Goal: Navigation & Orientation: Find specific page/section

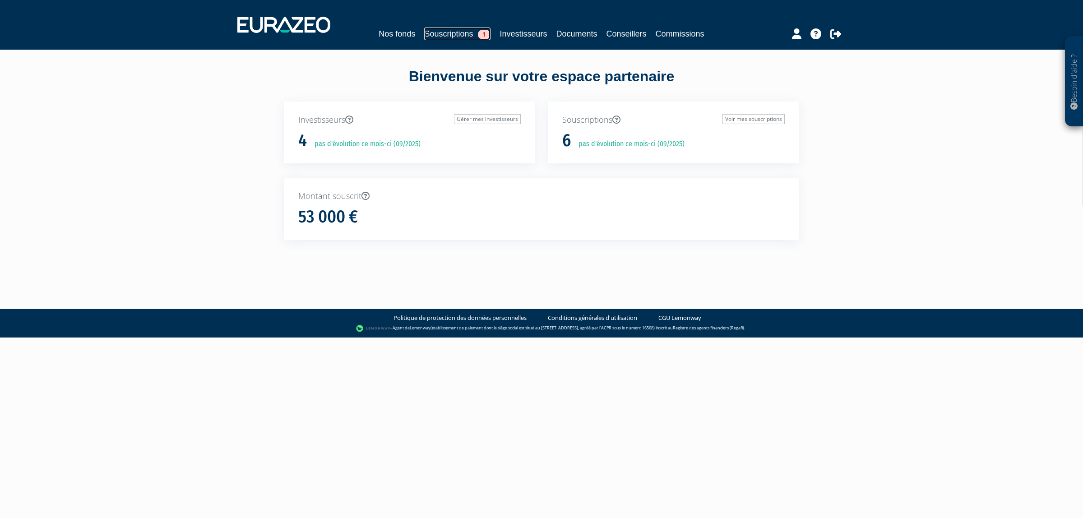
click at [424, 34] on link "Souscriptions 1" at bounding box center [457, 34] width 66 height 13
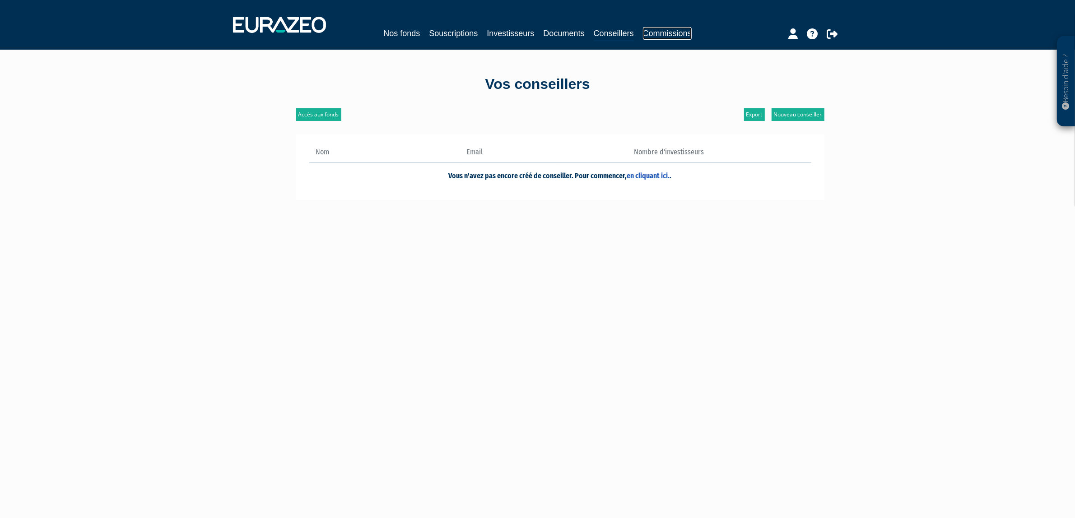
click at [687, 36] on link "Commissions" at bounding box center [667, 33] width 49 height 13
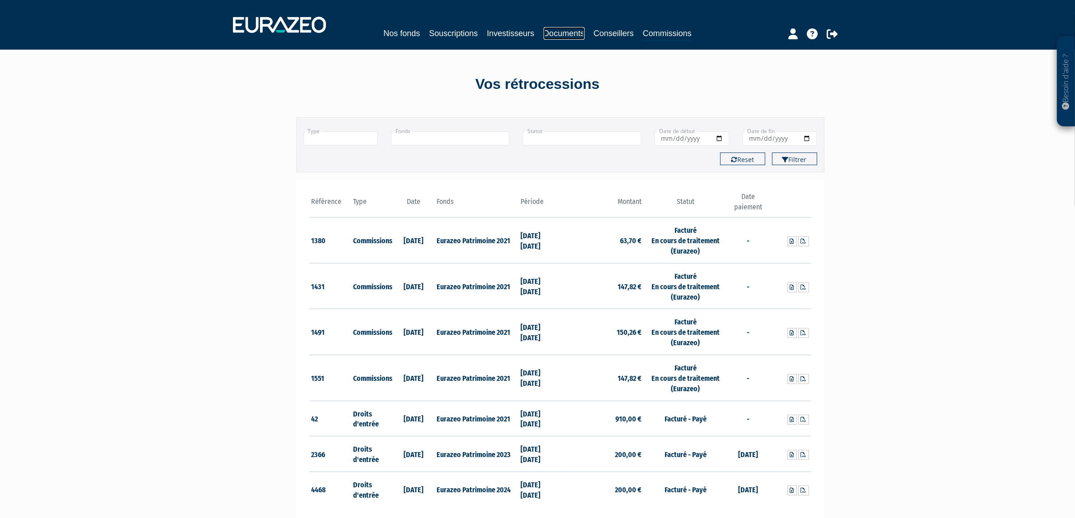
click at [580, 35] on link "Documents" at bounding box center [563, 33] width 41 height 13
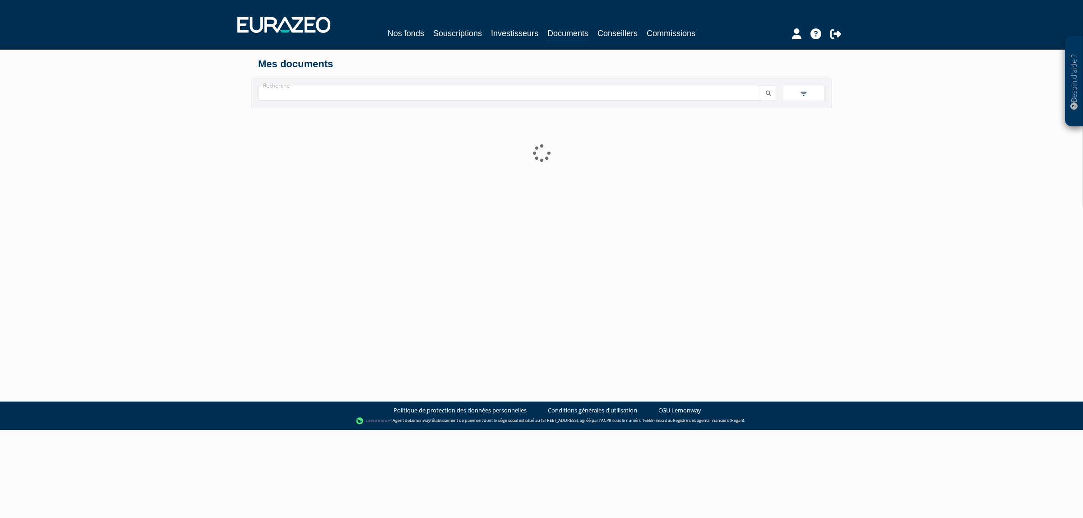
click at [497, 28] on link "Investisseurs" at bounding box center [514, 33] width 47 height 13
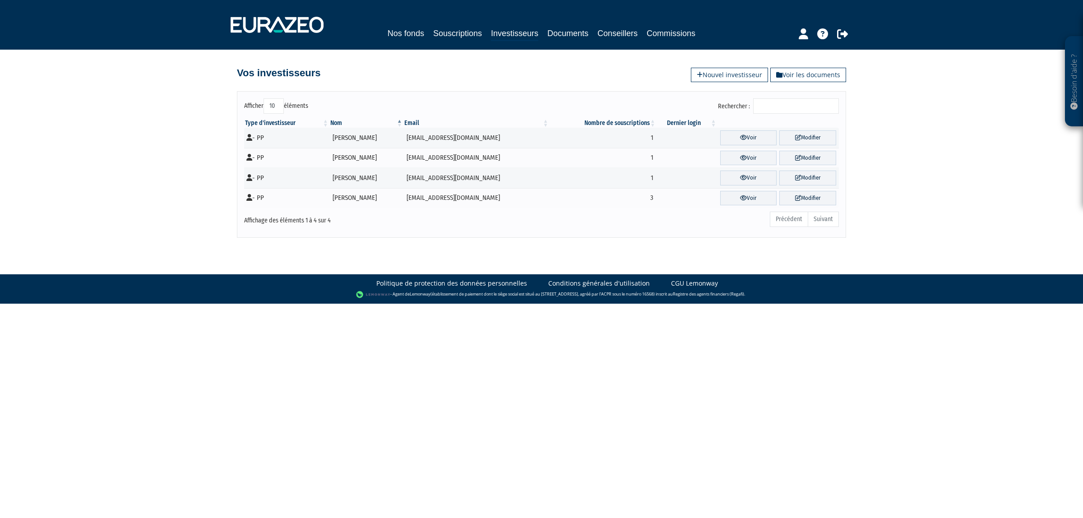
click at [798, 34] on div at bounding box center [807, 33] width 106 height 18
click at [802, 34] on icon at bounding box center [803, 33] width 9 height 11
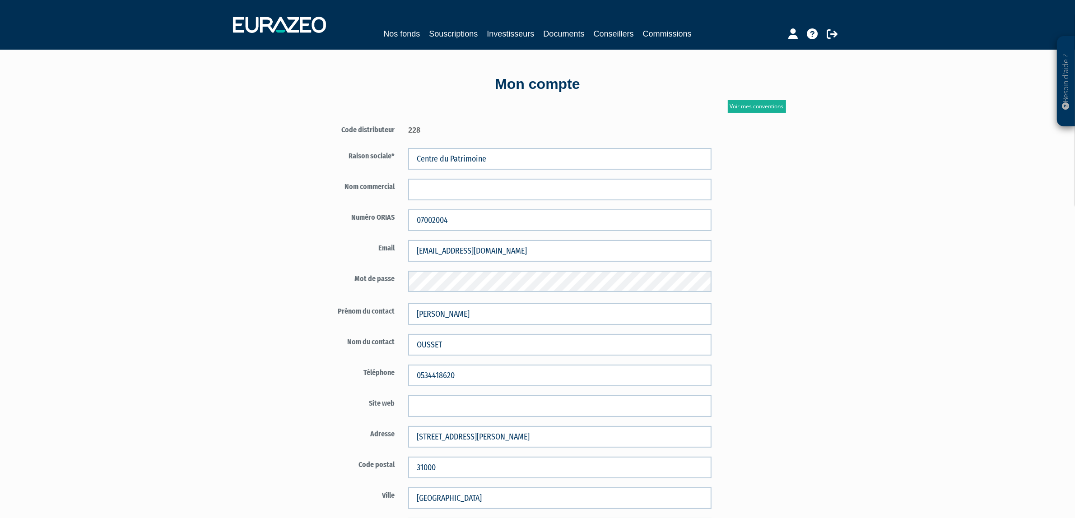
click at [798, 32] on div at bounding box center [797, 33] width 104 height 18
click at [796, 34] on icon at bounding box center [792, 33] width 9 height 11
click at [383, 37] on link "Nos fonds" at bounding box center [401, 34] width 37 height 13
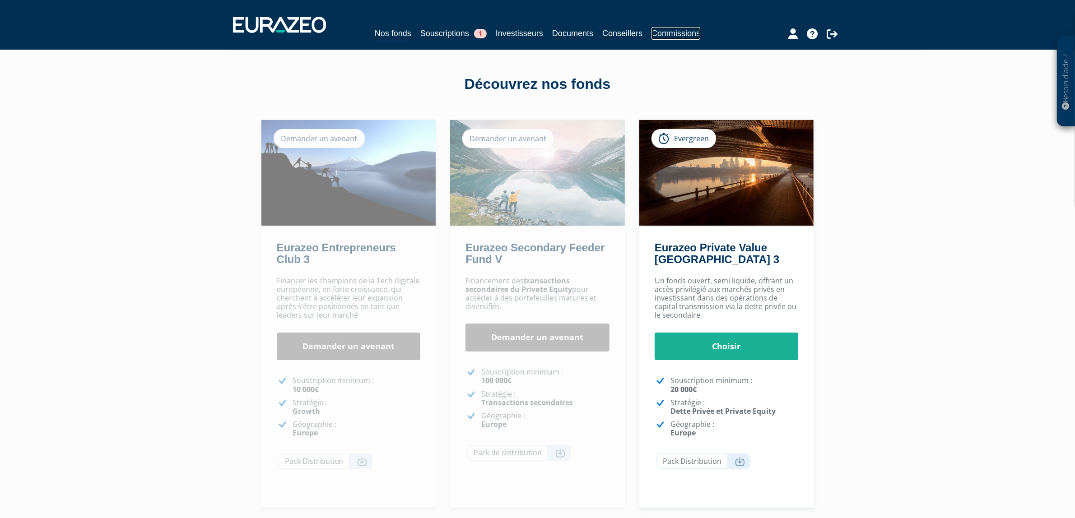
click at [689, 37] on link "Commissions" at bounding box center [675, 33] width 49 height 13
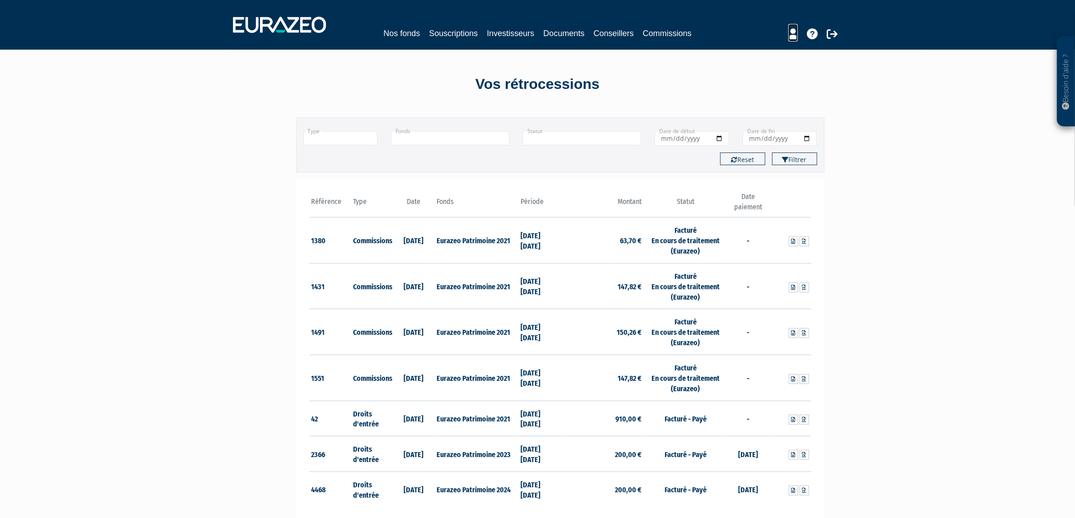
click at [793, 32] on icon at bounding box center [792, 33] width 9 height 11
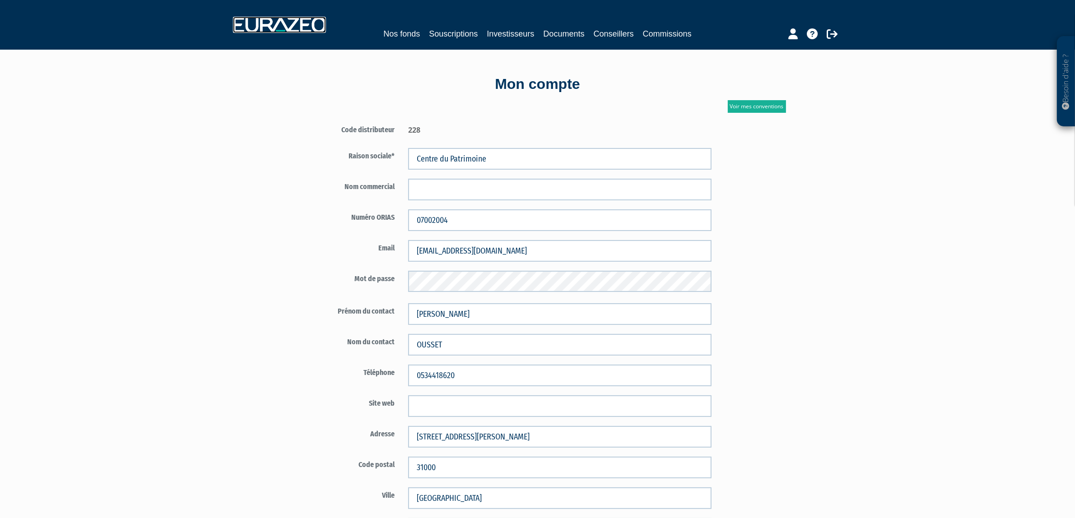
click at [301, 28] on img at bounding box center [279, 25] width 93 height 16
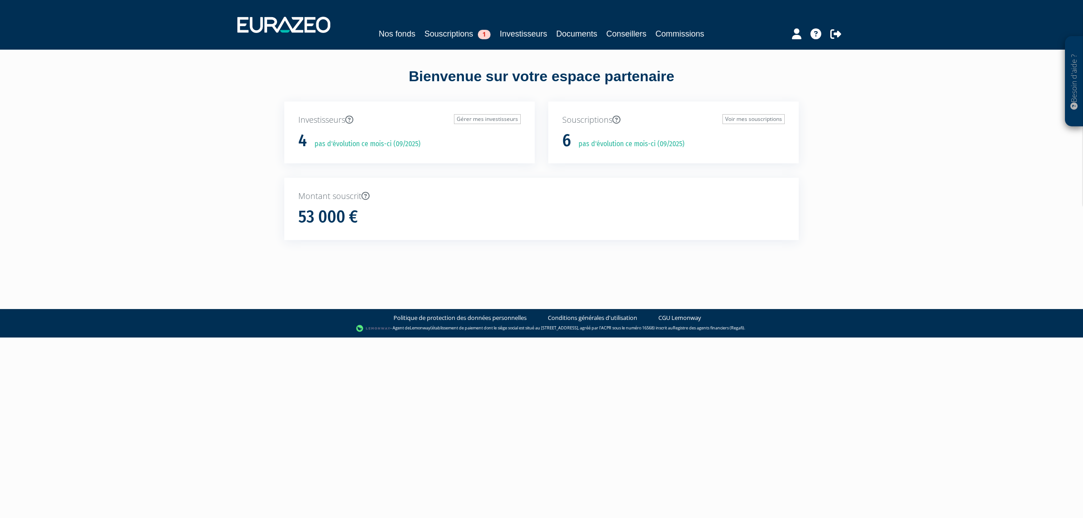
click at [366, 19] on div "Nos fonds Souscriptions 1 Investisseurs Documents Conseillers Commissions" at bounding box center [542, 24] width 622 height 33
click at [379, 32] on link "Nos fonds" at bounding box center [397, 34] width 37 height 13
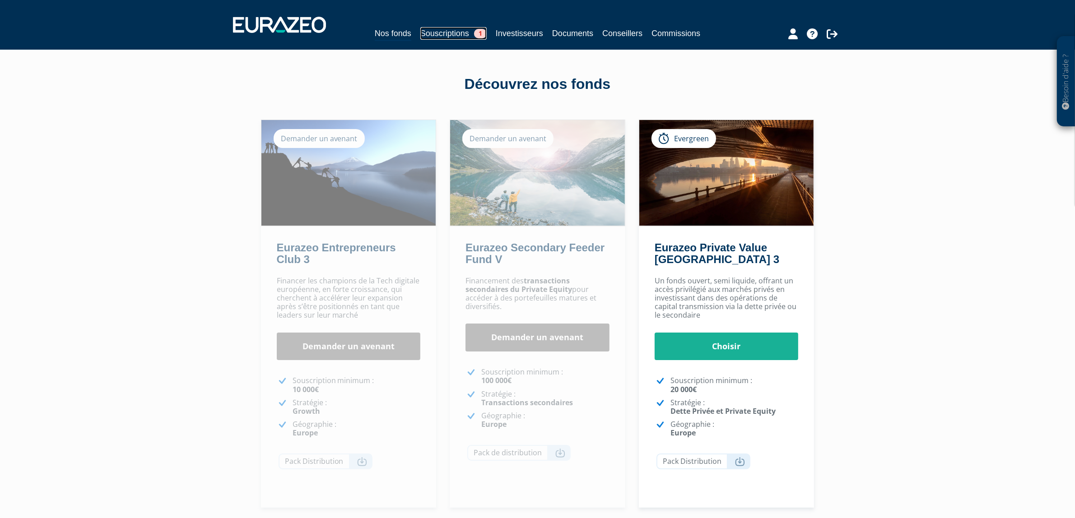
click at [458, 31] on link "Souscriptions 1" at bounding box center [453, 33] width 66 height 13
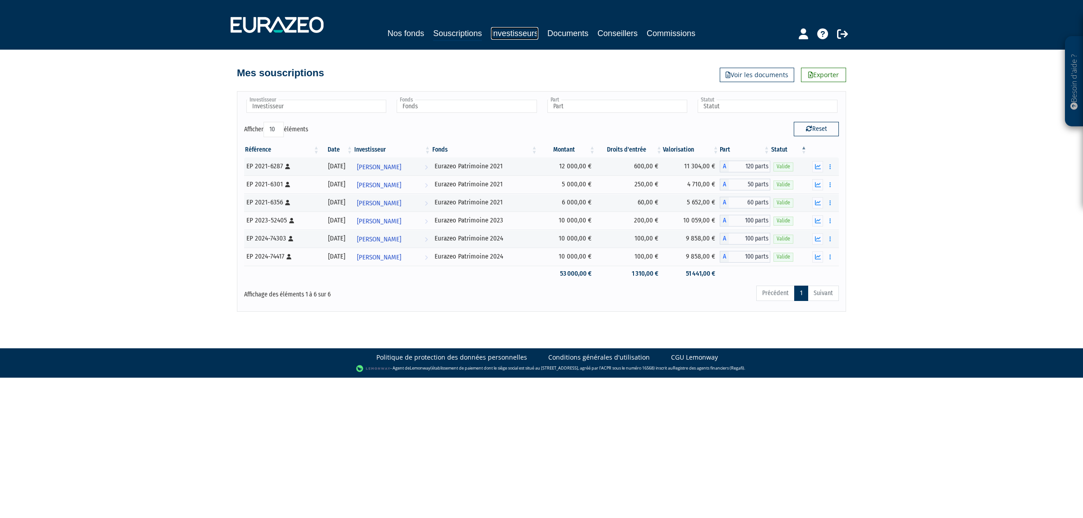
click at [518, 32] on link "Investisseurs" at bounding box center [514, 33] width 47 height 13
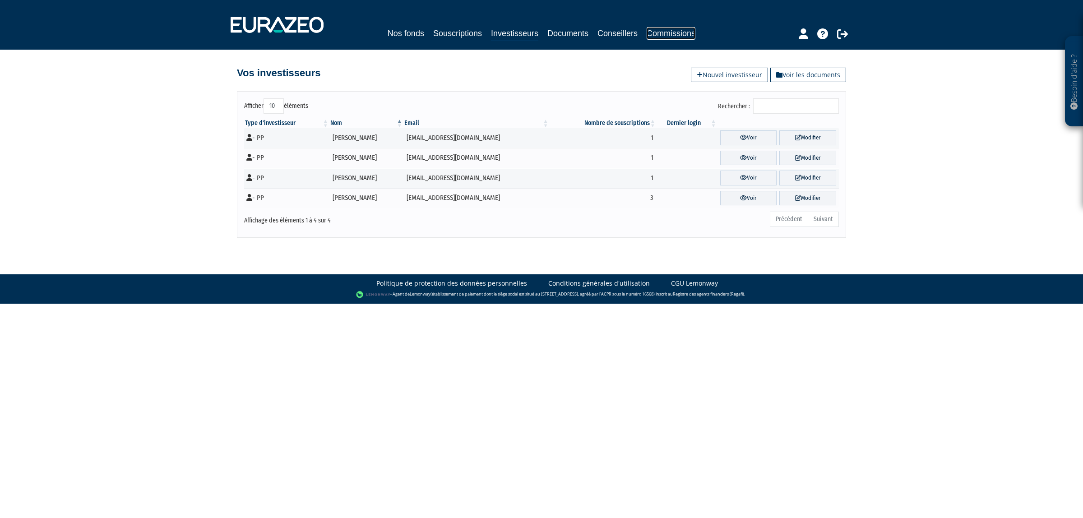
click at [694, 32] on link "Commissions" at bounding box center [671, 33] width 49 height 13
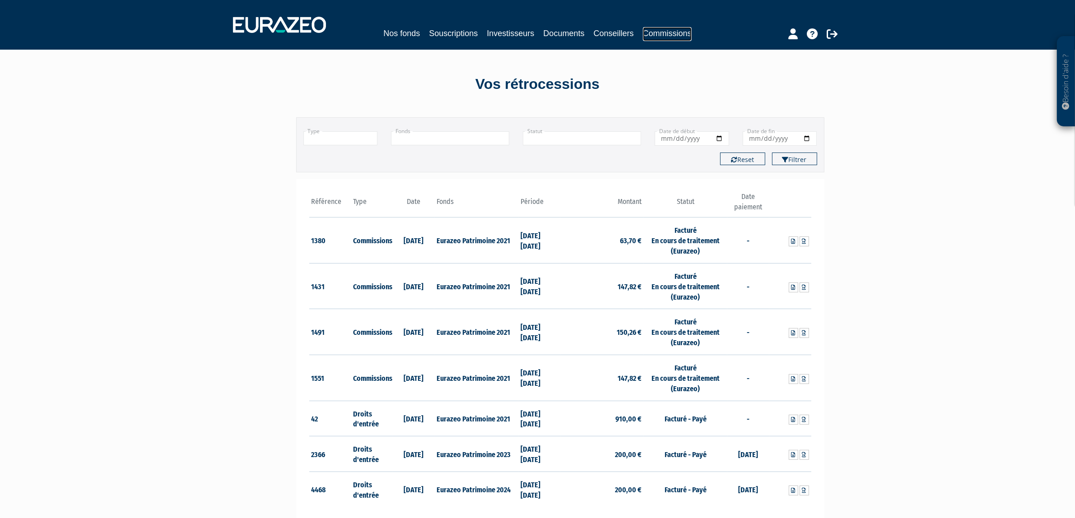
click at [666, 31] on link "Commissions" at bounding box center [667, 34] width 49 height 14
click at [622, 32] on link "Conseillers" at bounding box center [614, 33] width 40 height 13
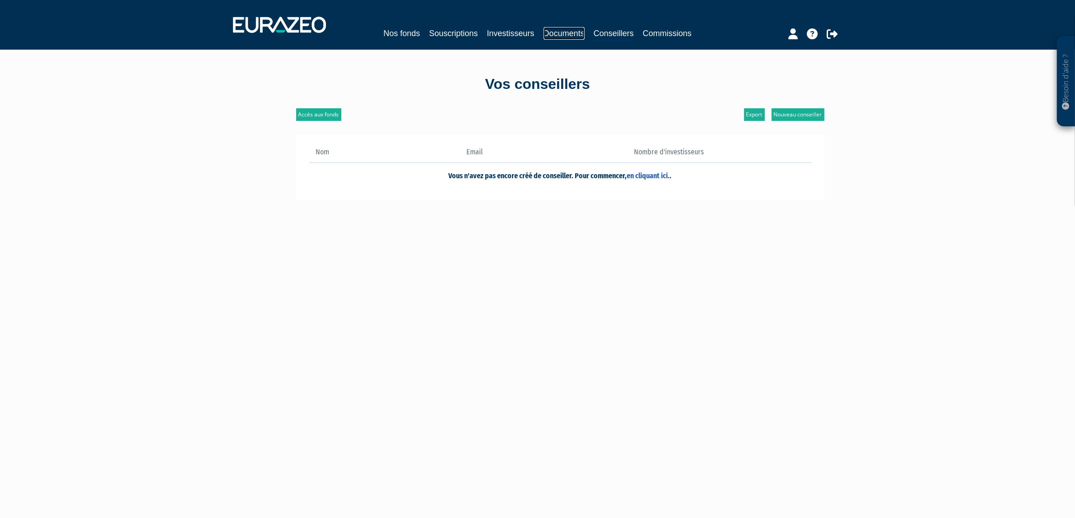
click at [570, 32] on link "Documents" at bounding box center [563, 33] width 41 height 13
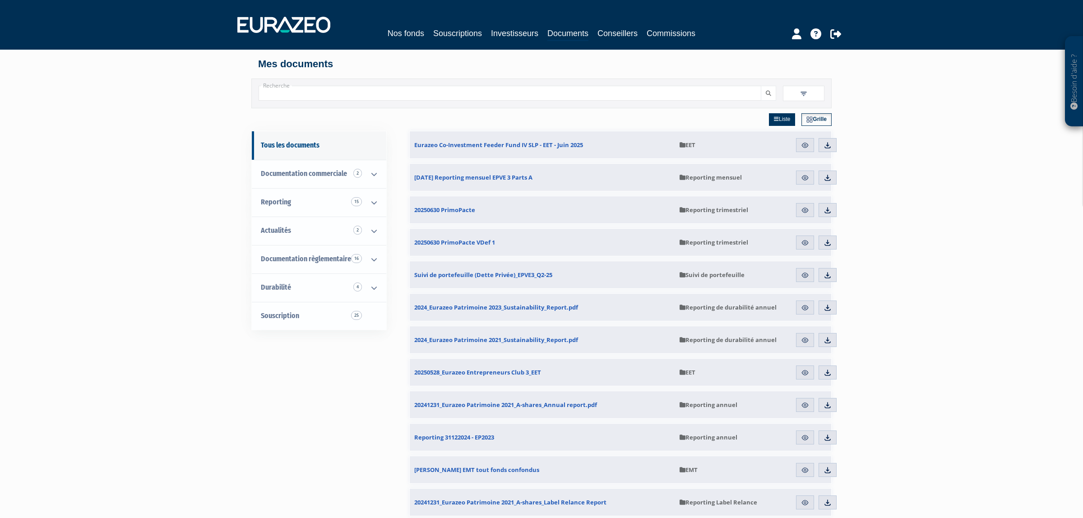
click at [621, 40] on div "Nos fonds Souscriptions Investisseurs Documents Conseillers Commissions" at bounding box center [541, 34] width 415 height 14
click at [626, 27] on link "Conseillers" at bounding box center [614, 33] width 40 height 13
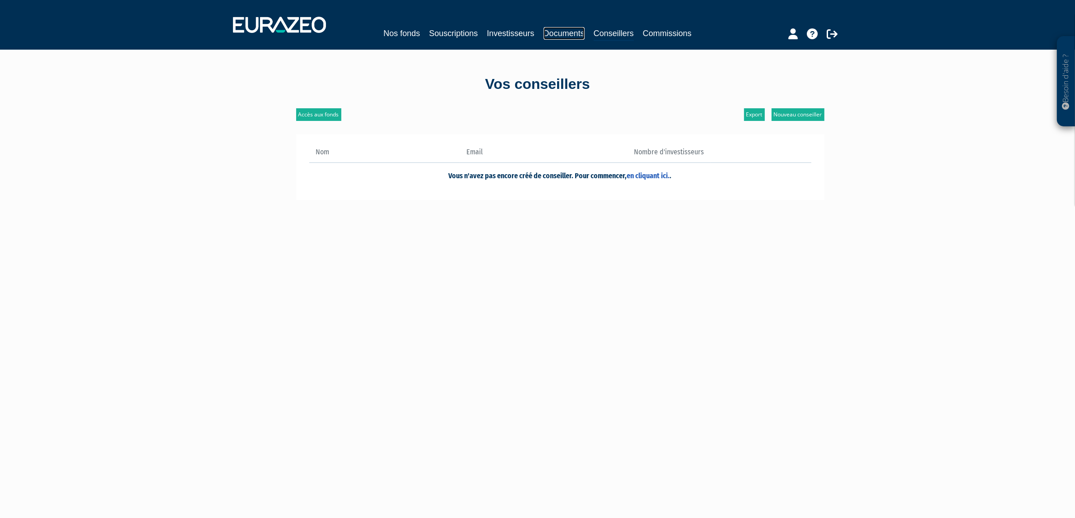
click at [566, 34] on link "Documents" at bounding box center [563, 33] width 41 height 13
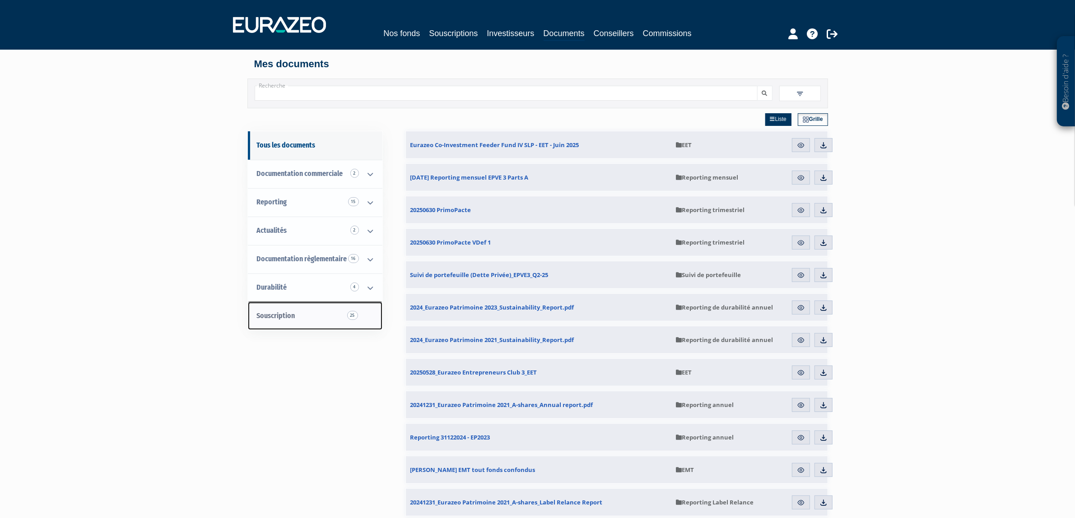
click at [312, 317] on link "Souscription 25" at bounding box center [315, 316] width 135 height 28
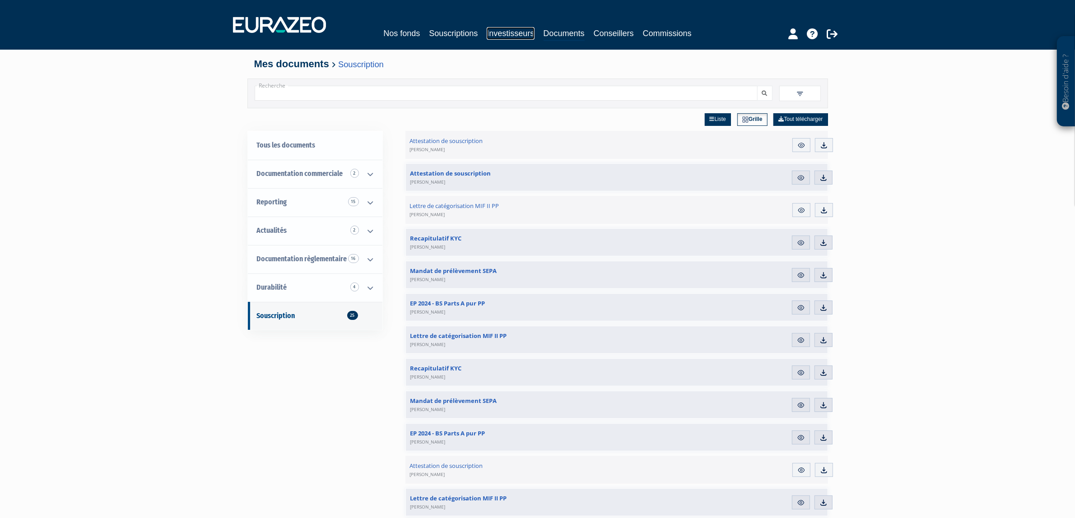
click at [515, 38] on link "Investisseurs" at bounding box center [510, 33] width 47 height 13
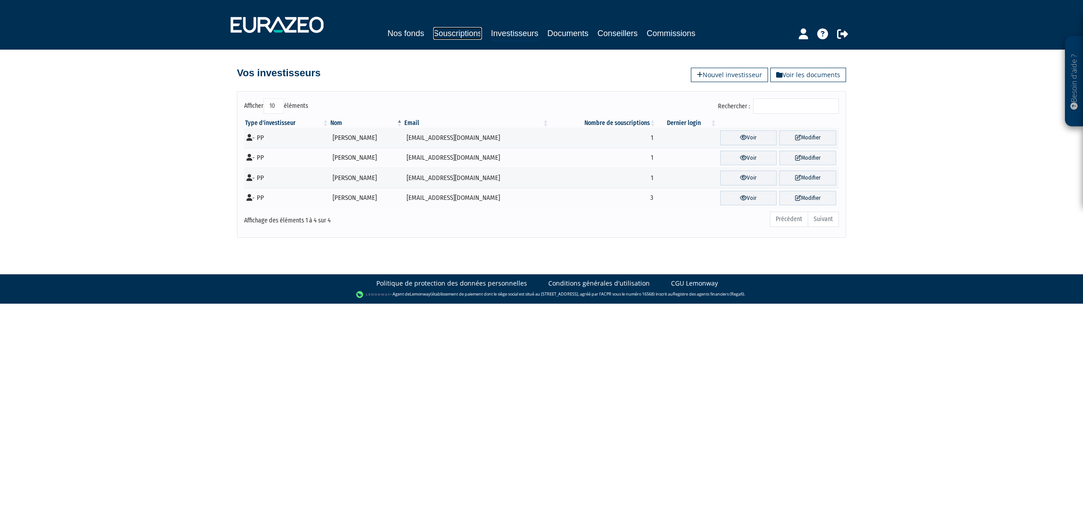
click at [459, 27] on link "Souscriptions" at bounding box center [457, 33] width 49 height 13
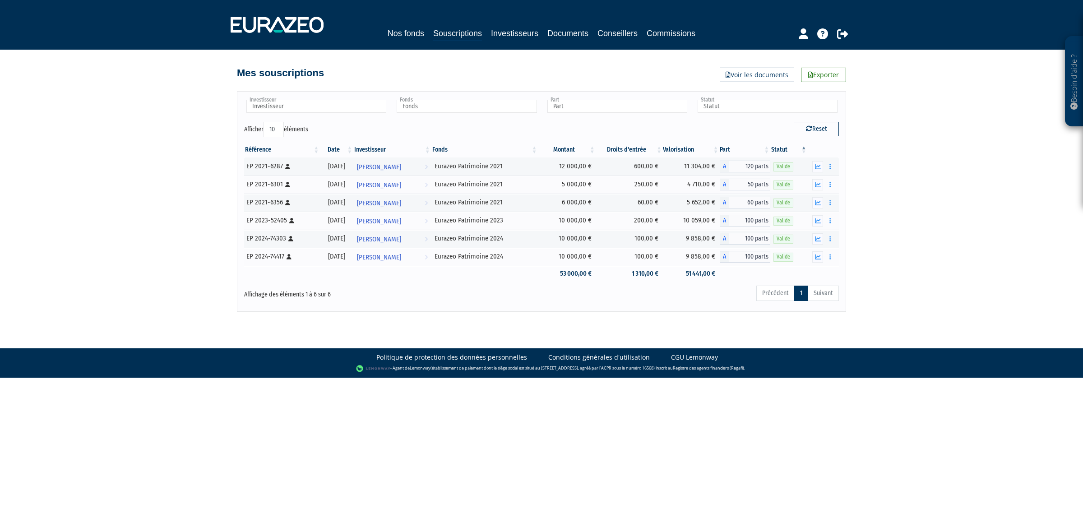
click at [389, 44] on nav "Nos fonds Souscriptions Investisseurs Documents Conseillers Commissions" at bounding box center [541, 25] width 1083 height 50
click at [395, 35] on link "Nos fonds" at bounding box center [406, 33] width 37 height 13
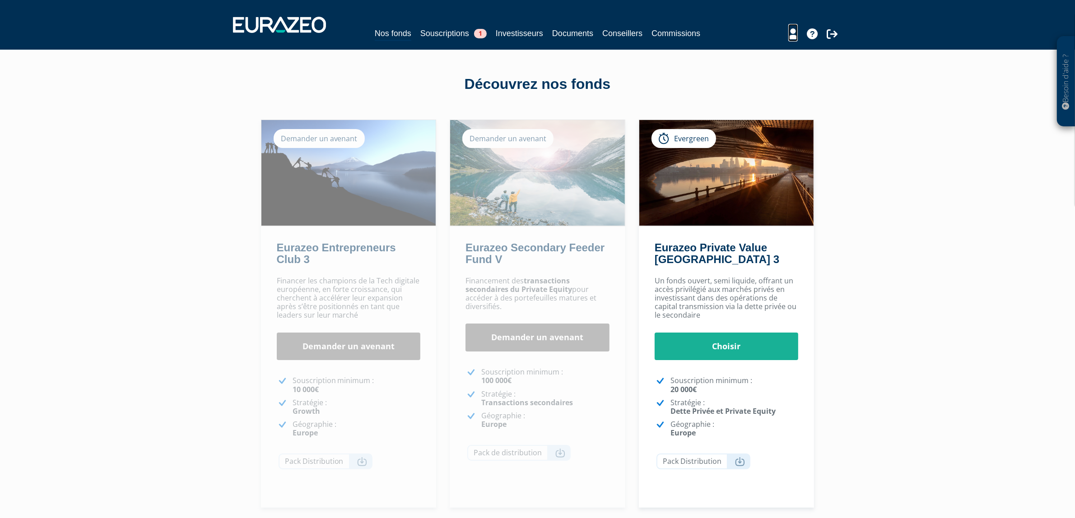
click at [793, 38] on icon at bounding box center [792, 33] width 9 height 11
